Goal: Task Accomplishment & Management: Understand process/instructions

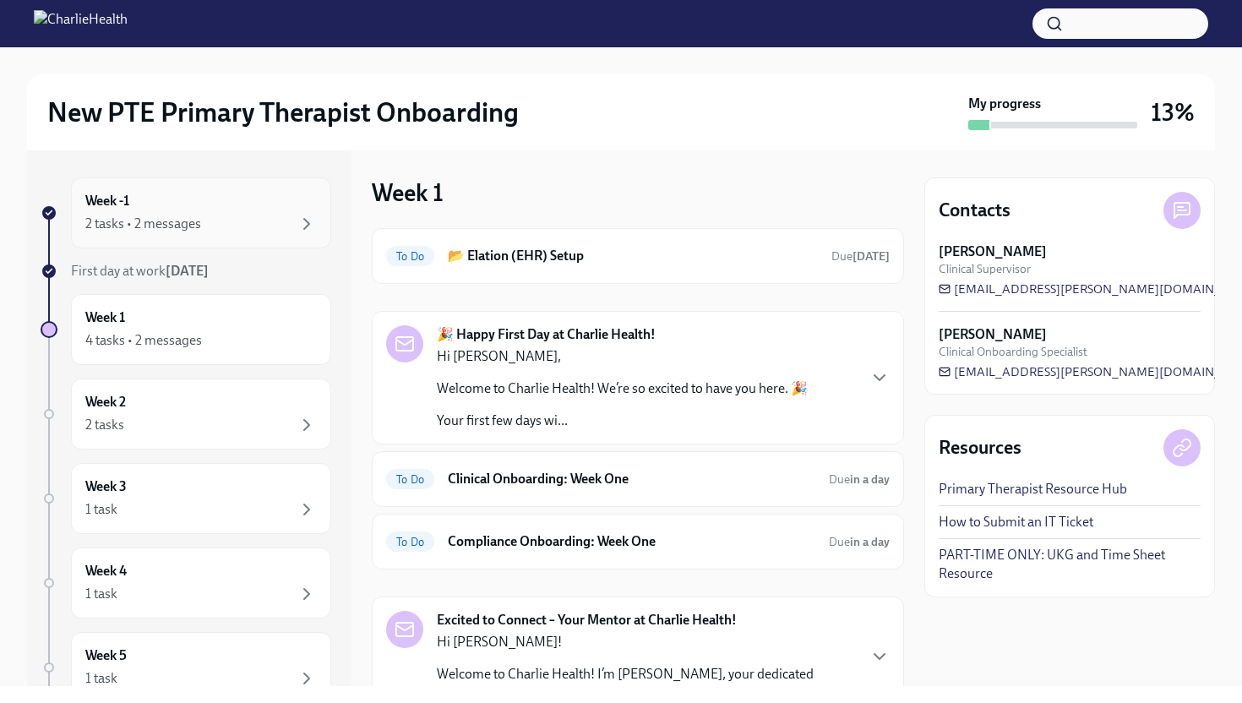
click at [231, 225] on div "2 tasks • 2 messages" at bounding box center [200, 224] width 231 height 20
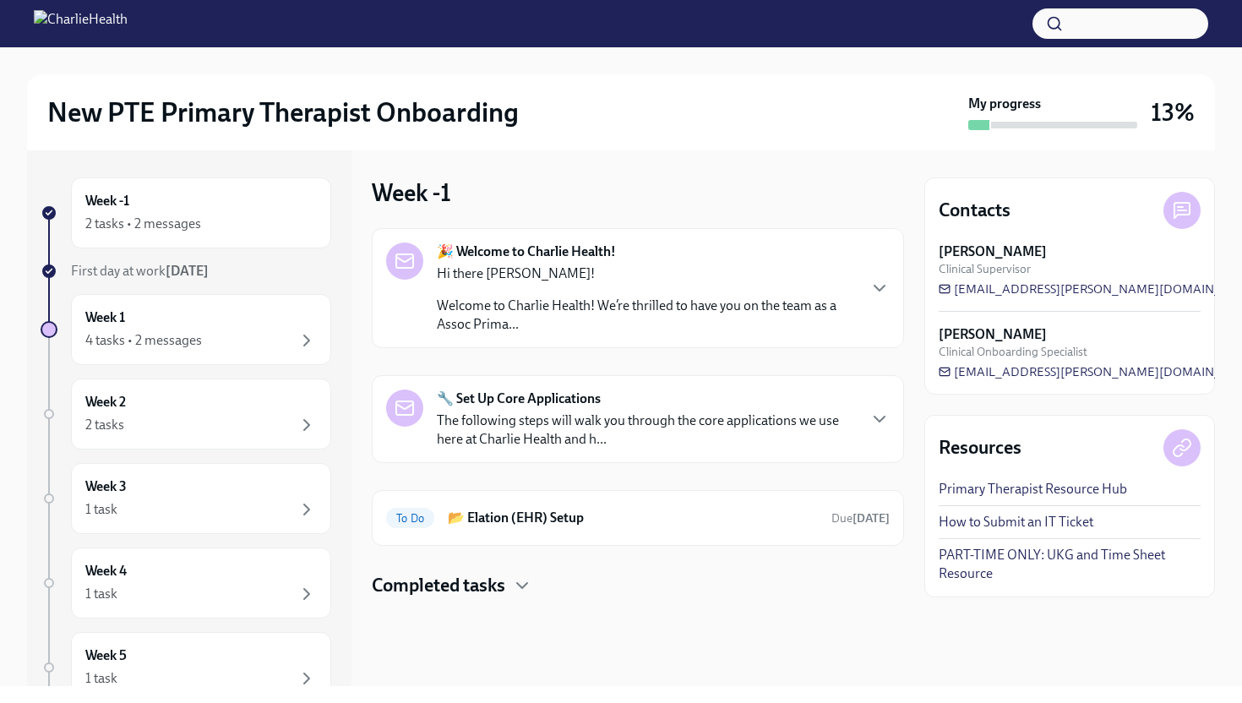
click at [631, 430] on p "The following steps will walk you through the core applications we use here at …" at bounding box center [646, 429] width 419 height 37
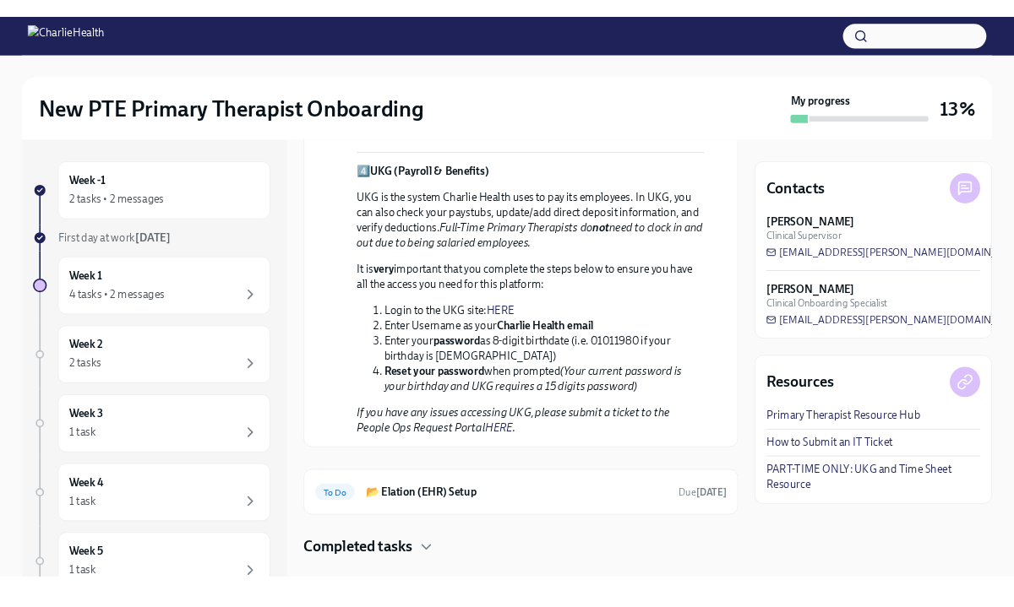
scroll to position [1206, 0]
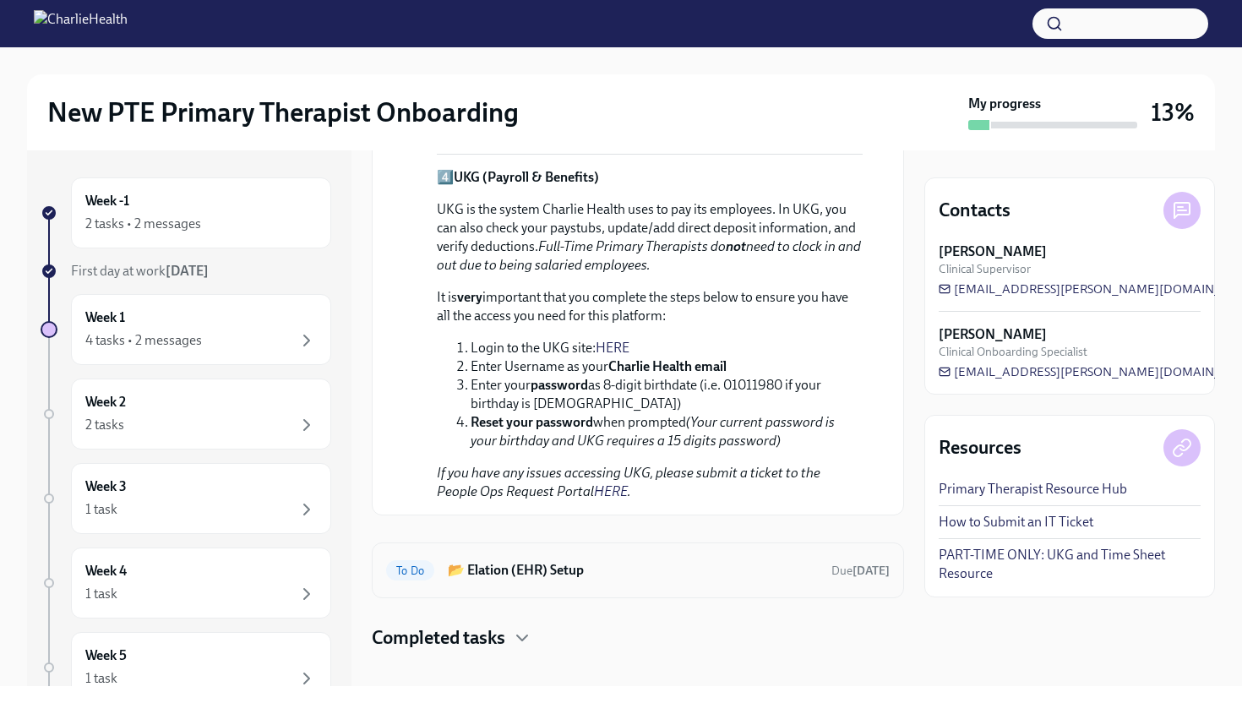
click at [541, 561] on h6 "📂 Elation (EHR) Setup" at bounding box center [633, 570] width 370 height 19
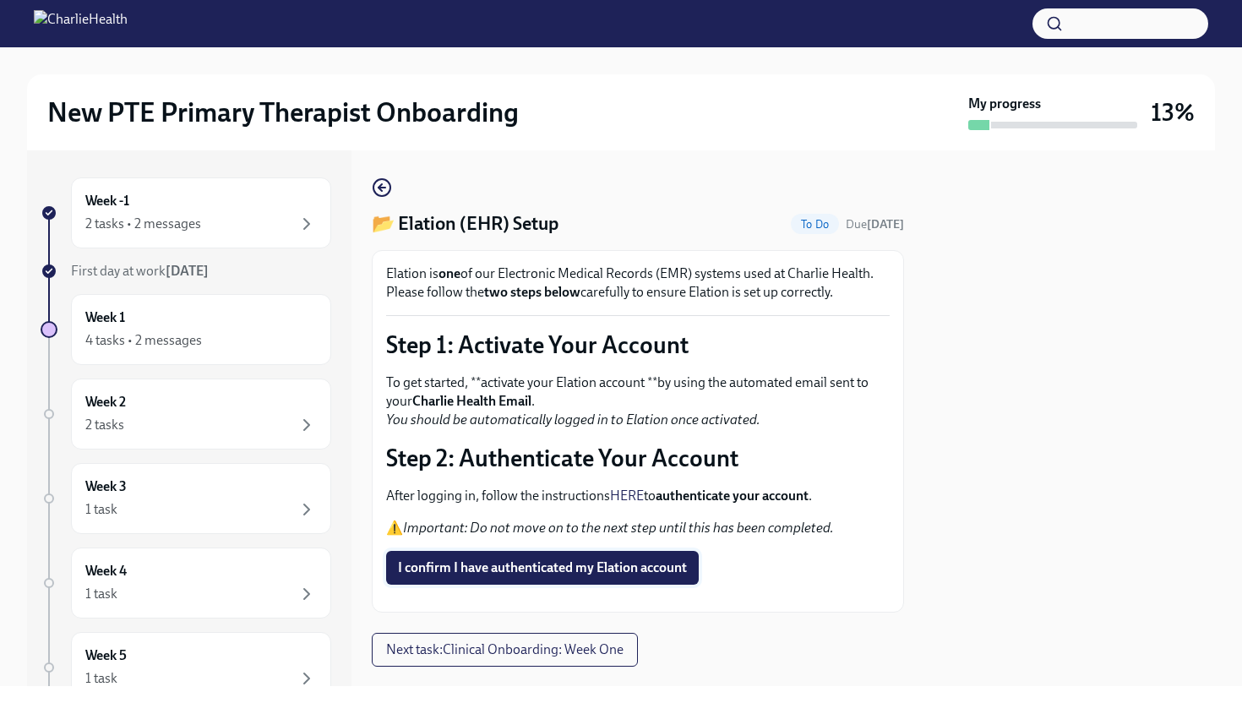
click at [624, 574] on span "I confirm I have authenticated my Elation account" at bounding box center [542, 567] width 289 height 17
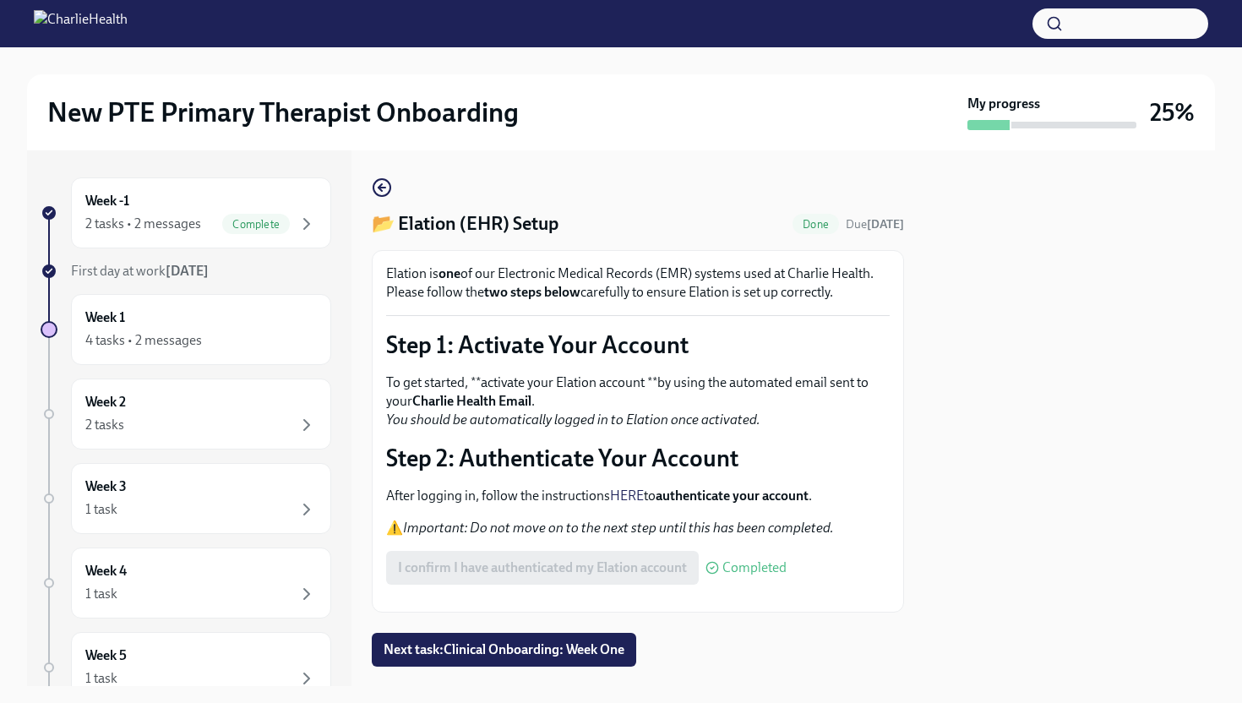
click at [926, 525] on div at bounding box center [1069, 418] width 291 height 536
click at [1108, 417] on div at bounding box center [1069, 418] width 291 height 536
click at [725, 656] on div "📂 Elation (EHR) Setup Done Due [DATE] Elation is one of our Electronic Medical …" at bounding box center [638, 421] width 532 height 489
click at [1223, 198] on div "New PTE Primary Therapist Onboarding My progress 25% Week -1 2 tasks • 2 messag…" at bounding box center [621, 366] width 1242 height 639
drag, startPoint x: 1235, startPoint y: 357, endPoint x: 1223, endPoint y: 341, distance: 19.9
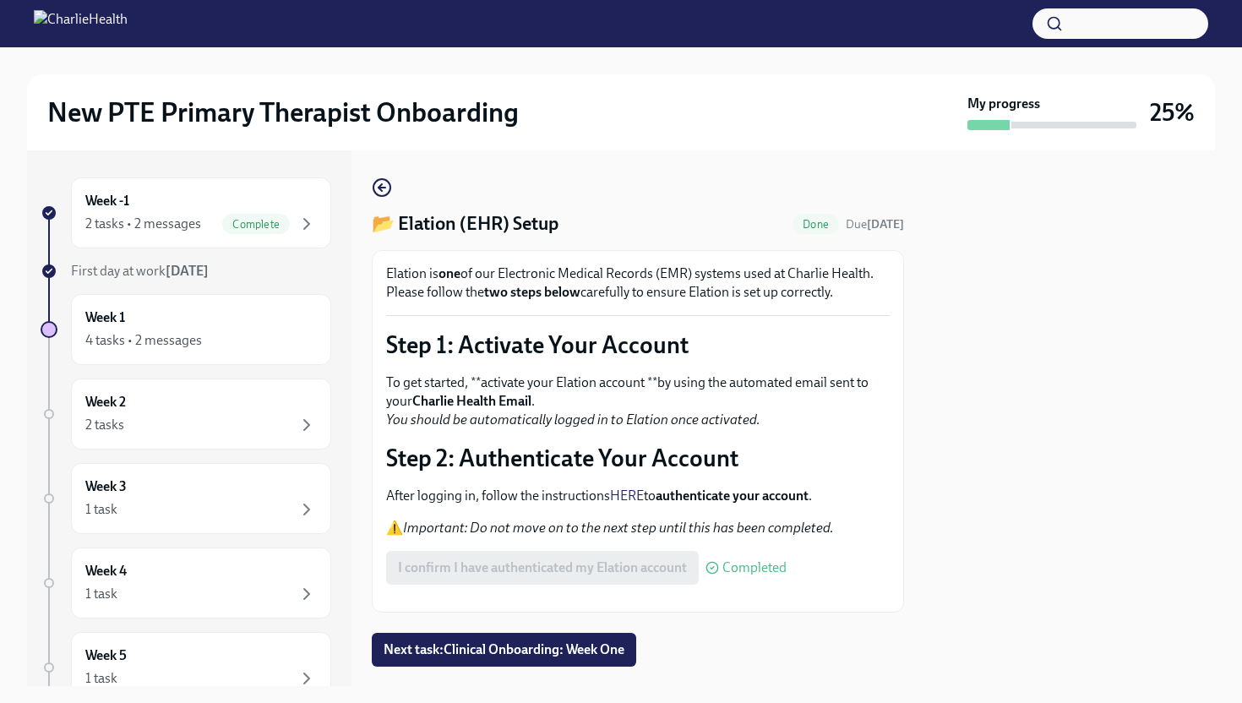
click at [1224, 357] on div "New PTE Primary Therapist Onboarding My progress 25% Week -1 2 tasks • 2 messag…" at bounding box center [621, 366] width 1242 height 639
drag, startPoint x: 855, startPoint y: 233, endPoint x: 842, endPoint y: 233, distance: 13.5
click at [844, 233] on div "Done Due [DATE]" at bounding box center [849, 224] width 112 height 20
click at [842, 236] on div "📂 Elation (EHR) Setup Done Due [DATE]" at bounding box center [638, 223] width 532 height 25
click at [674, 598] on button "Zoom image" at bounding box center [638, 598] width 504 height 0
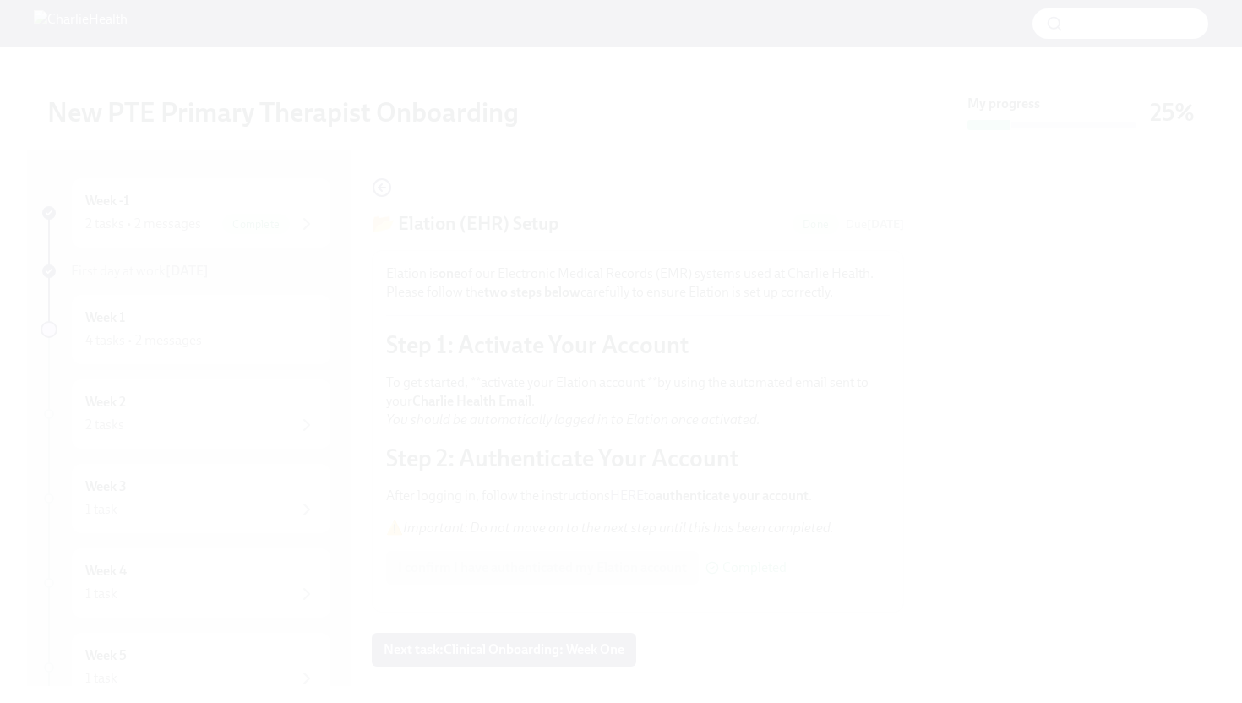
click at [976, 63] on button "Unzoom image" at bounding box center [621, 351] width 1242 height 703
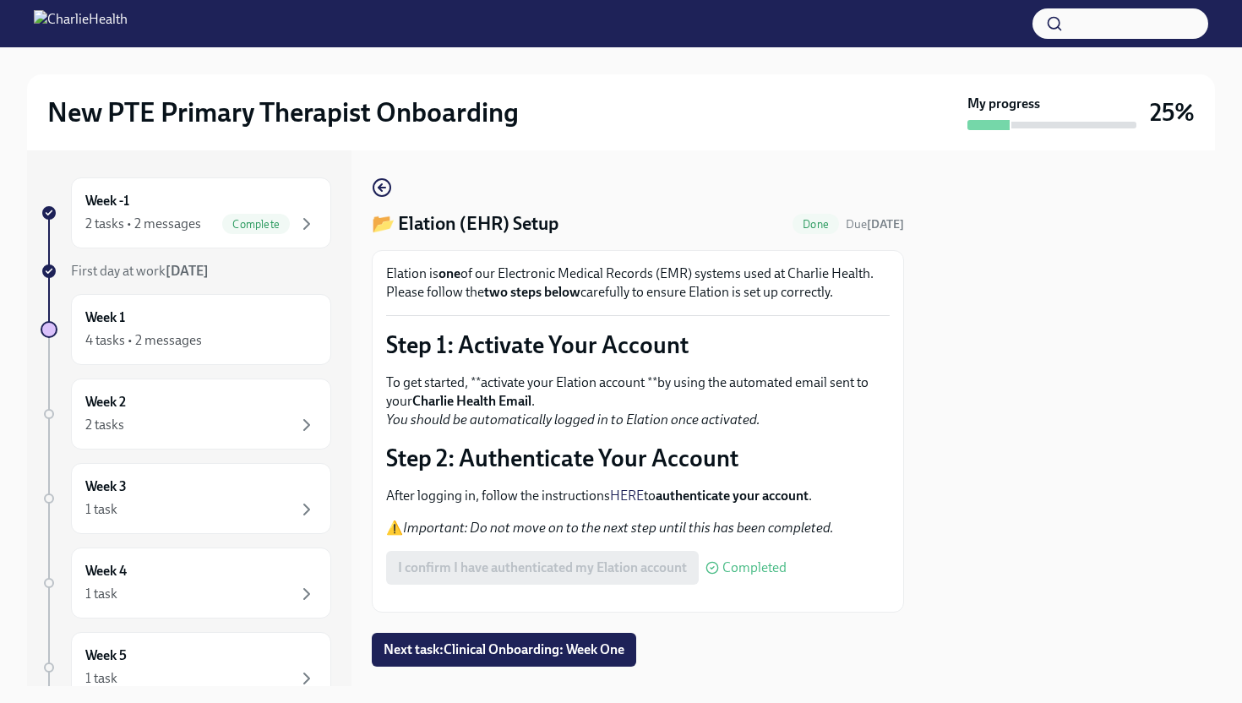
click at [1087, 386] on div at bounding box center [1069, 418] width 291 height 536
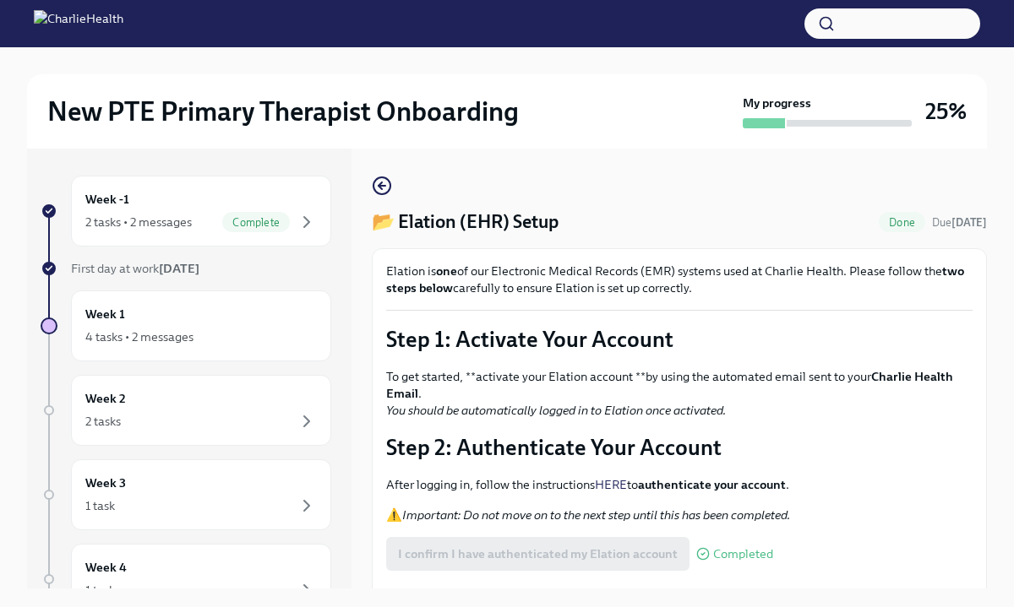
click at [968, 415] on p "To get started, **activate your Elation account **by using the automated email …" at bounding box center [679, 393] width 586 height 51
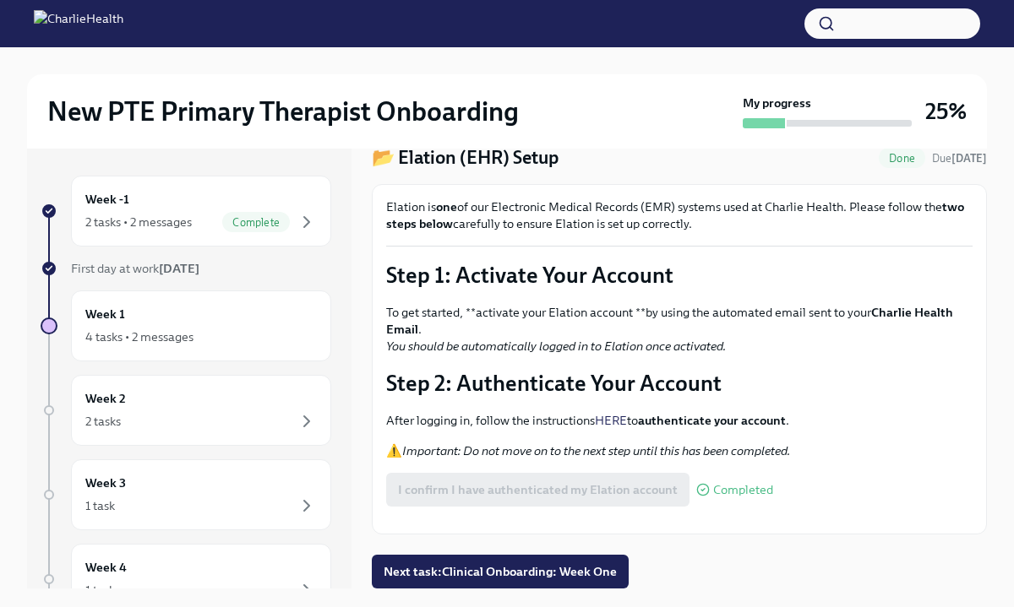
scroll to position [29, 0]
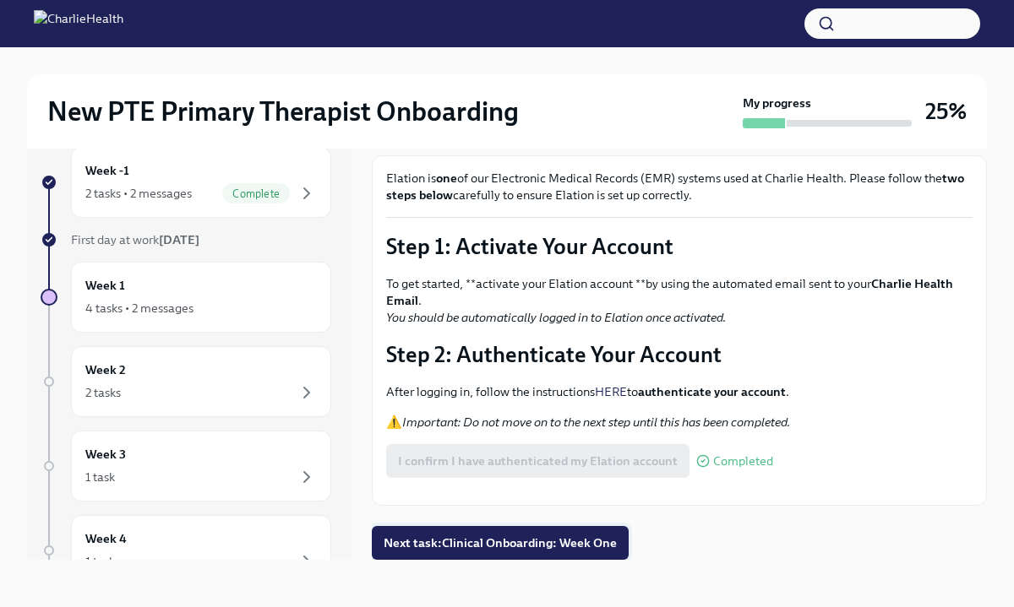
click at [470, 547] on span "Next task : Clinical Onboarding: Week One" at bounding box center [500, 543] width 233 height 17
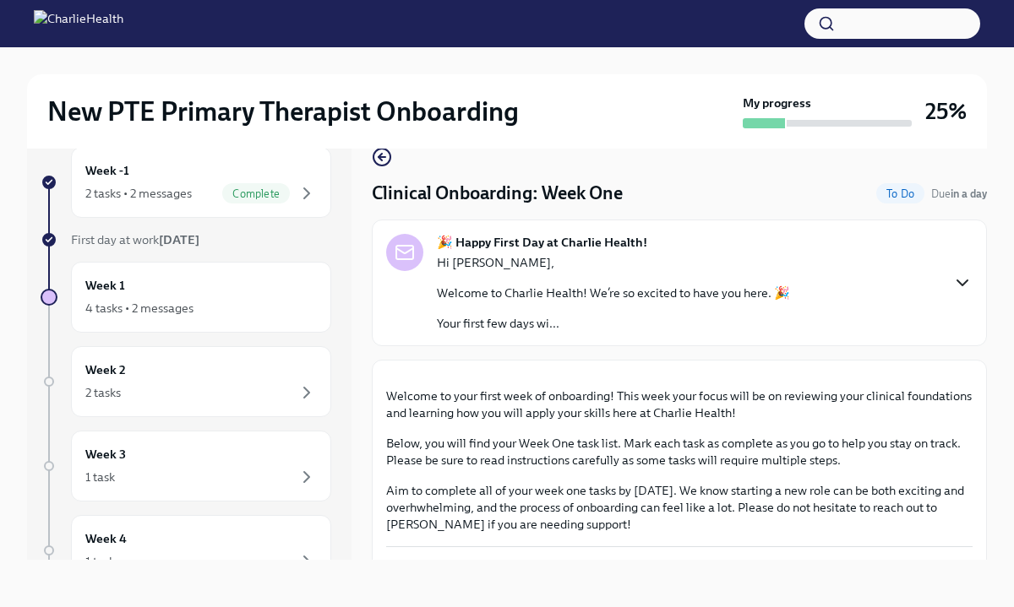
click at [955, 283] on icon "button" at bounding box center [962, 283] width 20 height 20
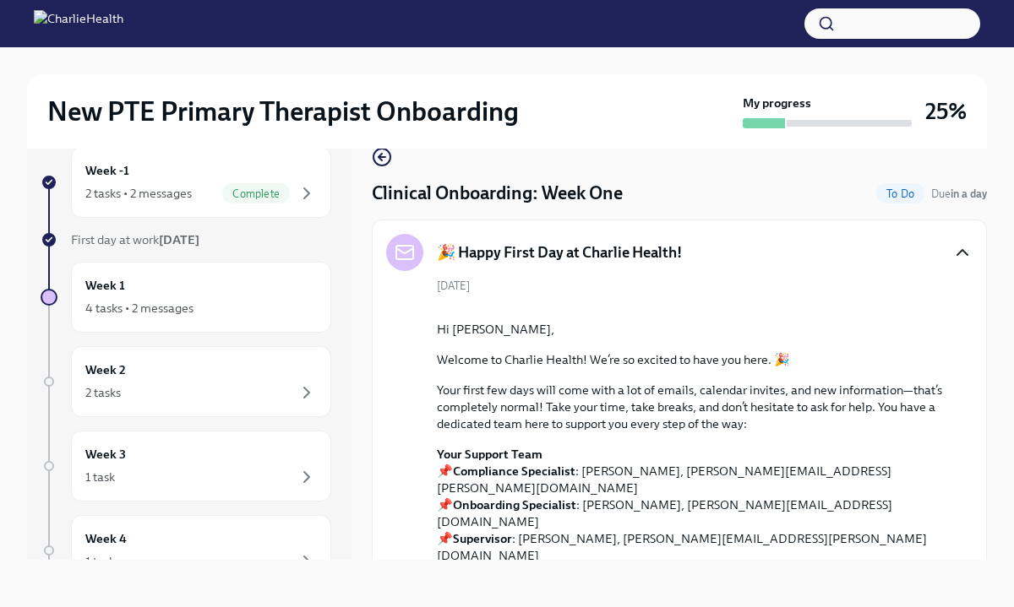
click at [993, 264] on div "New PTE Primary Therapist Onboarding My progress 25% Week -1 2 tasks • 2 messag…" at bounding box center [507, 313] width 1014 height 589
click at [993, 262] on div "New PTE Primary Therapist Onboarding My progress 25% Week -1 2 tasks • 2 messag…" at bounding box center [507, 313] width 1014 height 589
click at [939, 308] on div at bounding box center [691, 308] width 509 height 0
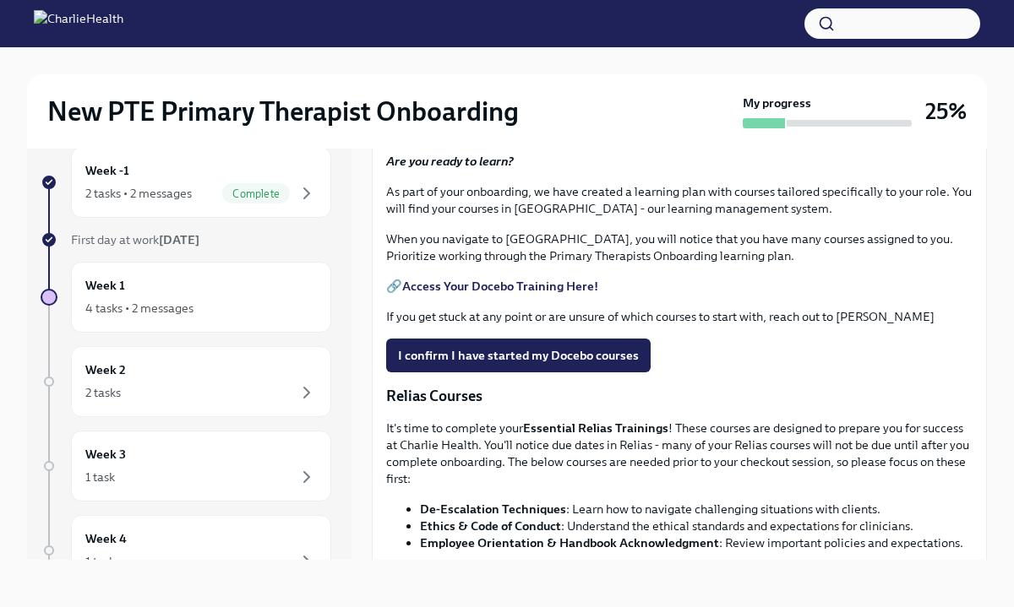
scroll to position [1622, 0]
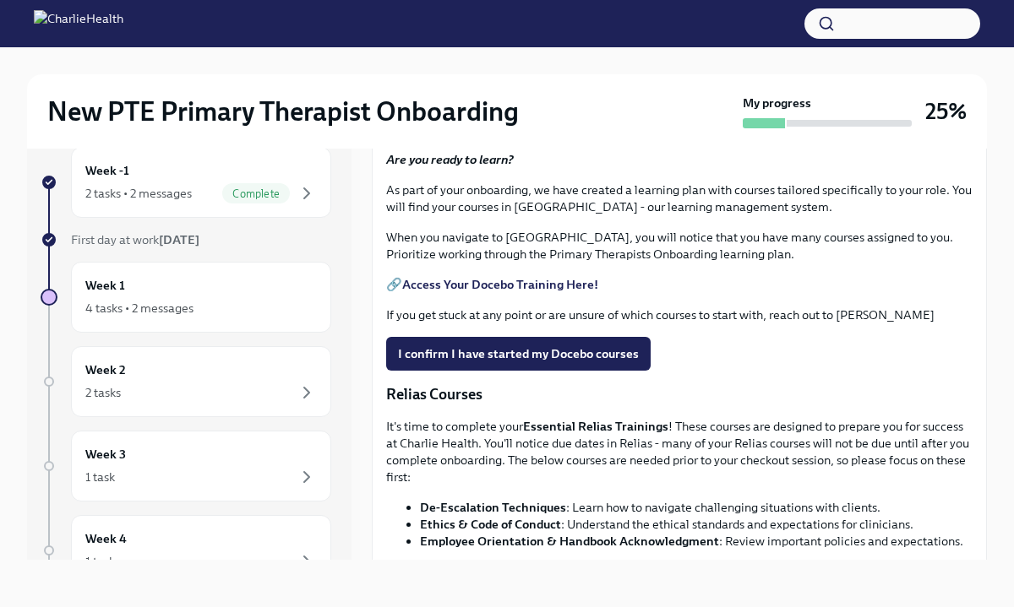
click at [674, 138] on p "📝 Docebo Courses" at bounding box center [679, 127] width 586 height 20
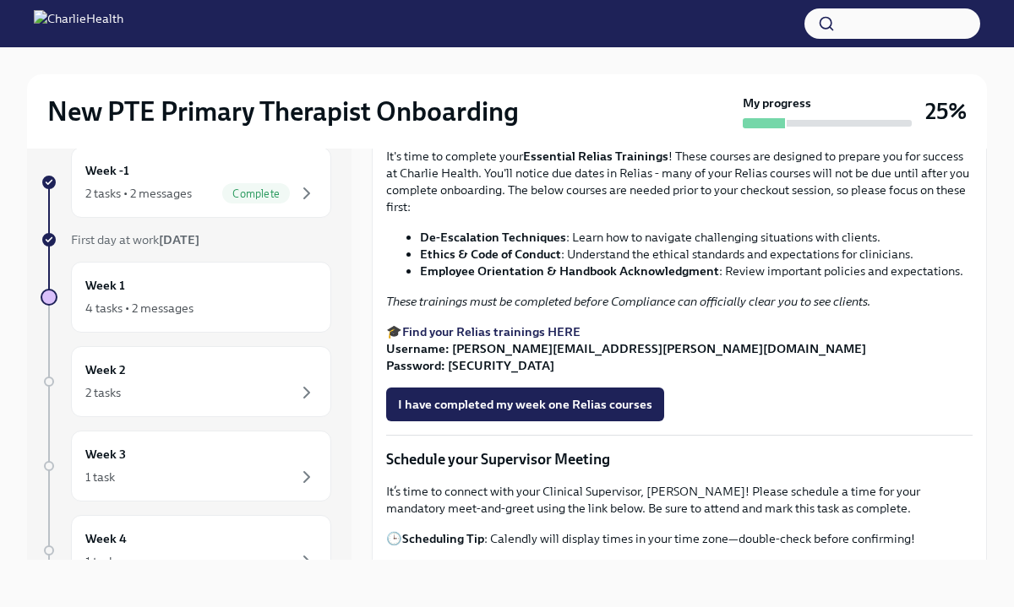
scroll to position [1926, 0]
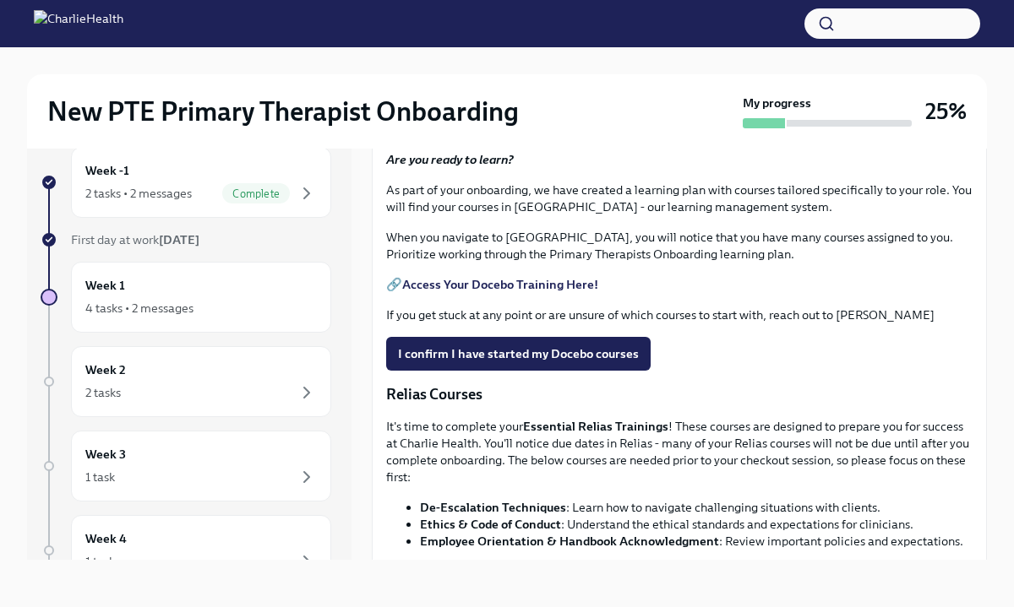
scroll to position [1588, 0]
